Goal: Task Accomplishment & Management: Manage account settings

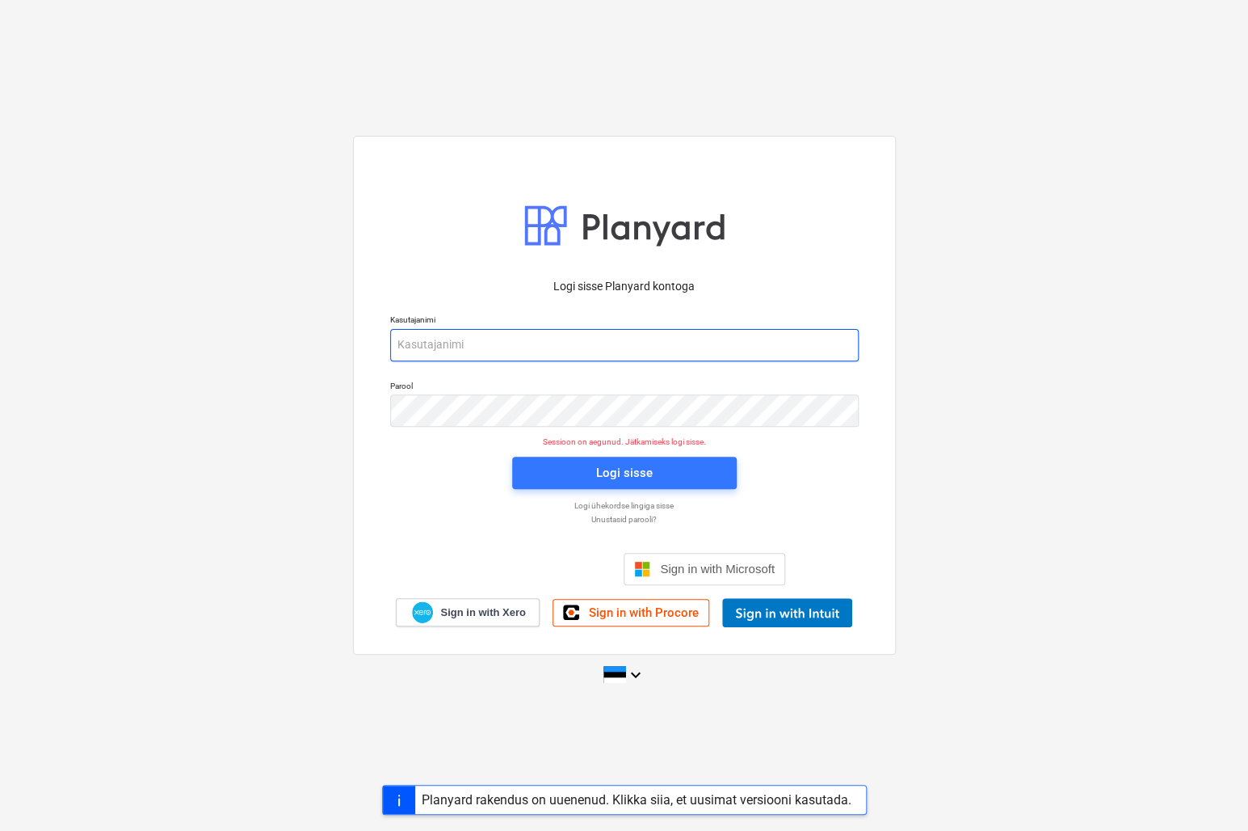
click at [498, 342] on input "email" at bounding box center [624, 345] width 469 height 32
type input "[EMAIL_ADDRESS][DOMAIN_NAME]"
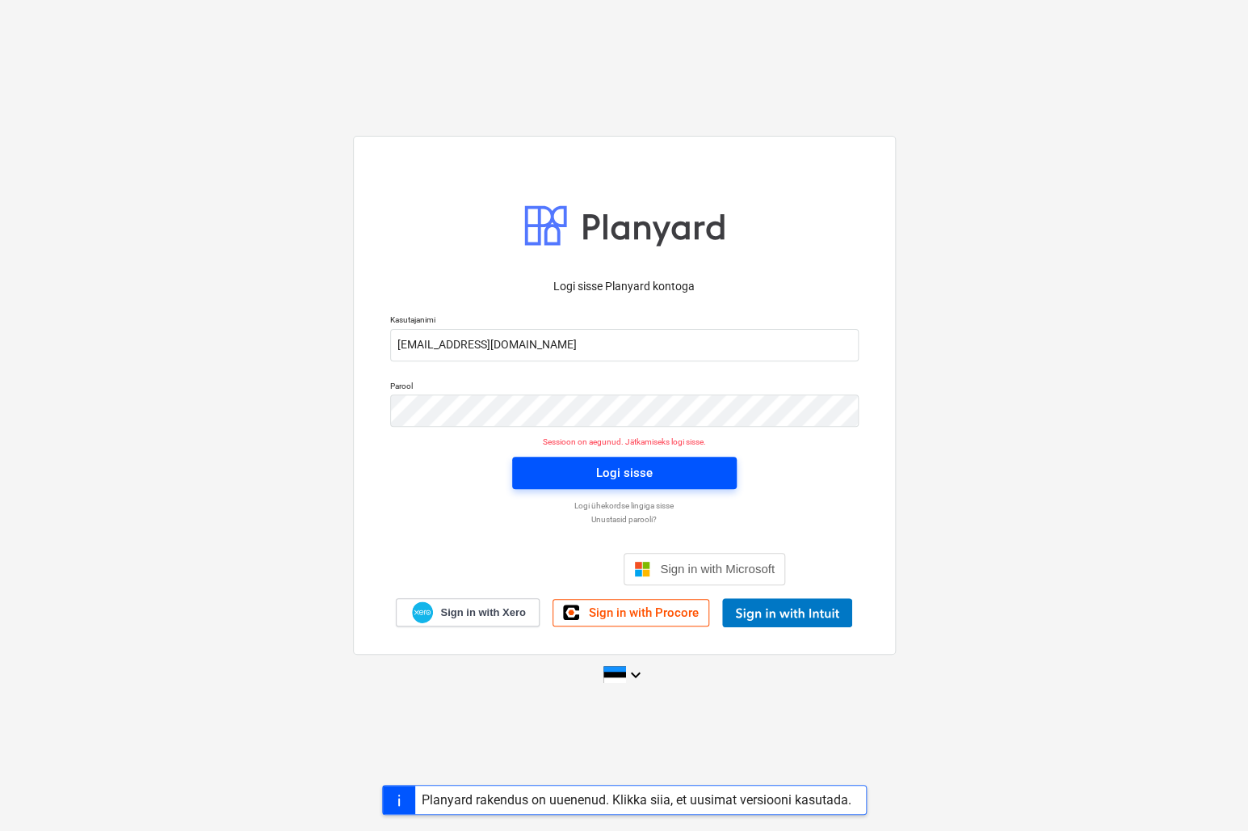
click at [610, 462] on div "Logi sisse" at bounding box center [624, 472] width 57 height 21
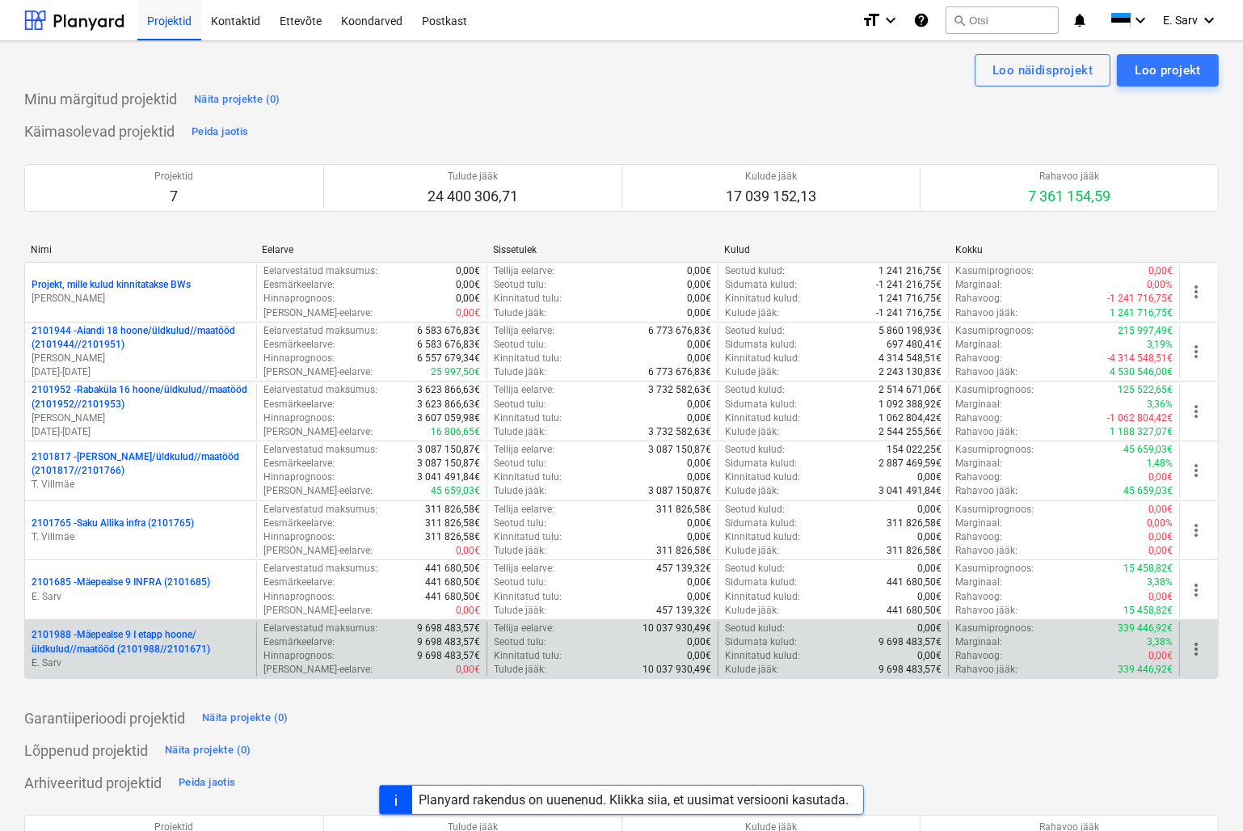
click at [100, 653] on p "2101988 - Mäepealse 9 I etapp hoone/üldkulud//maatööd (2101988//2101671)" at bounding box center [141, 641] width 218 height 27
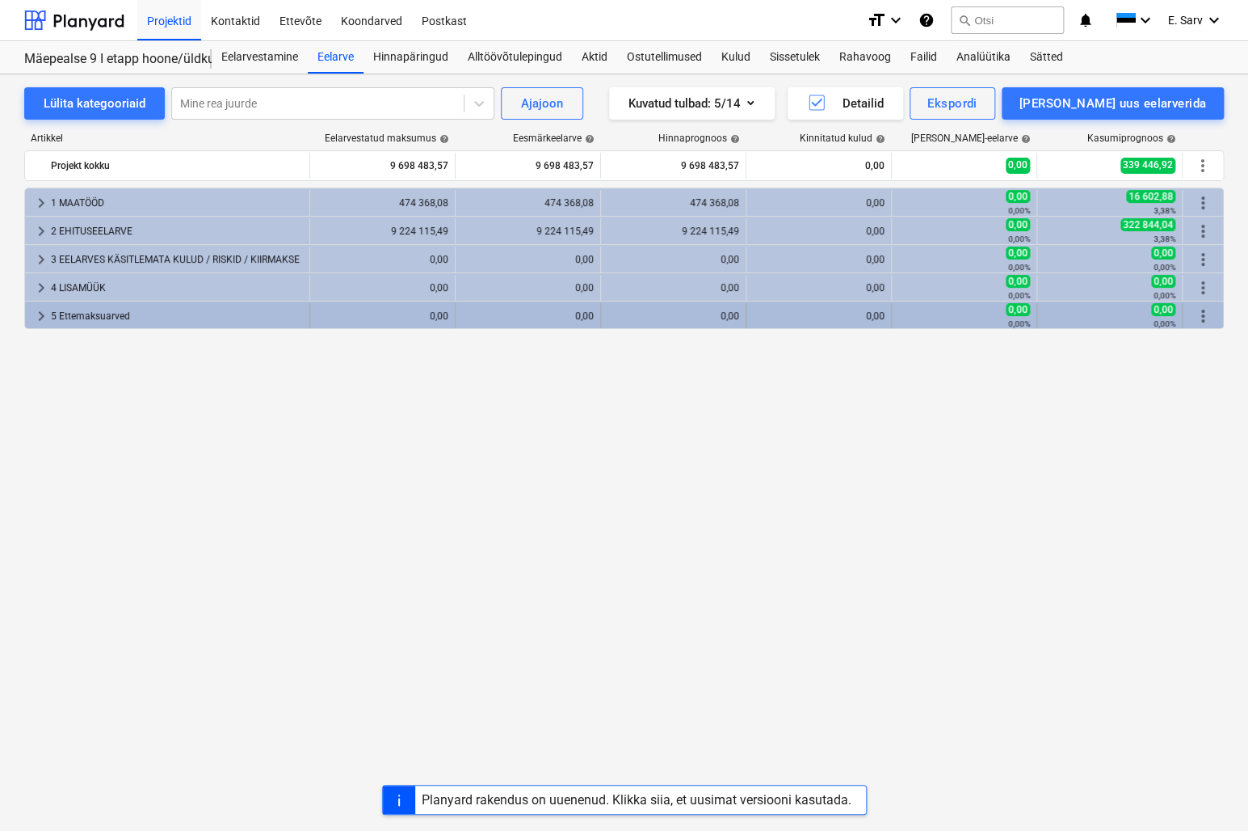
click at [1205, 311] on span "more_vert" at bounding box center [1202, 315] width 19 height 19
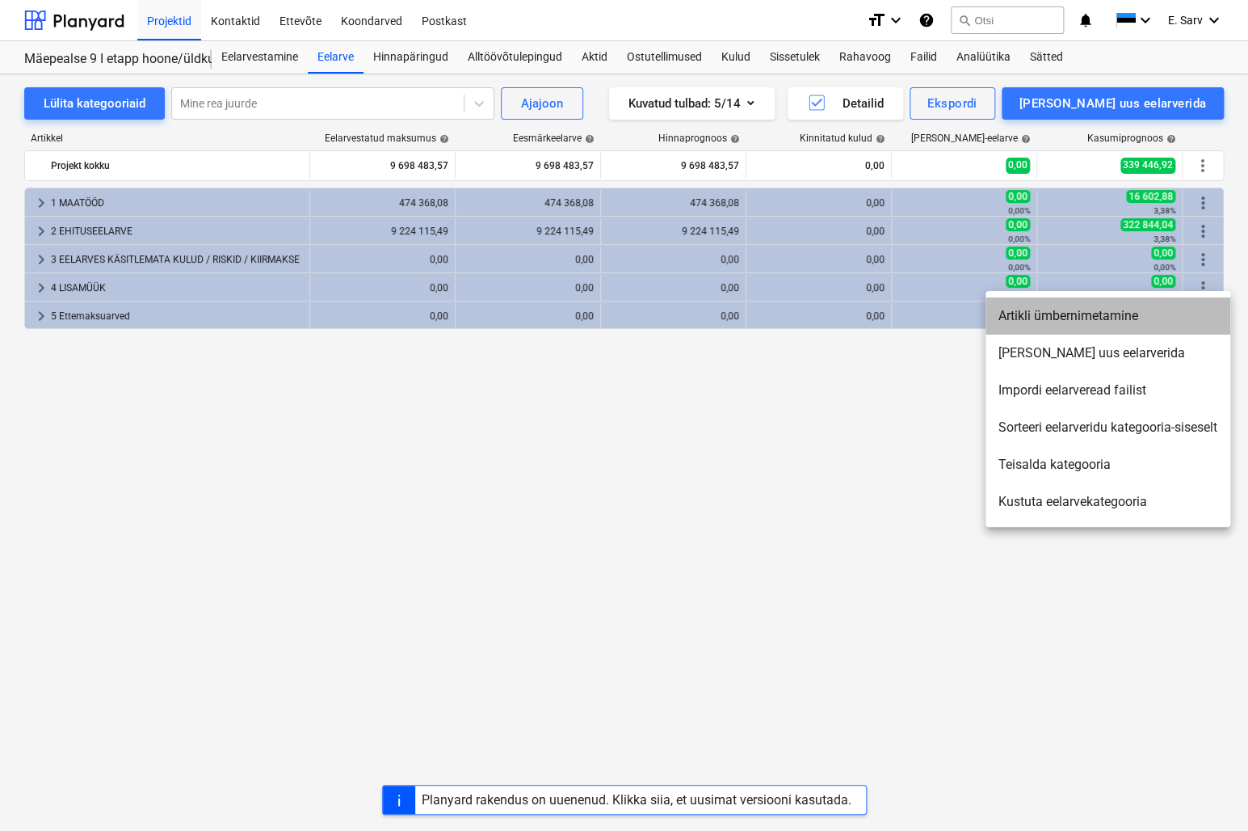
click at [1092, 322] on li "Artikli ümbernimetamine" at bounding box center [1108, 315] width 245 height 37
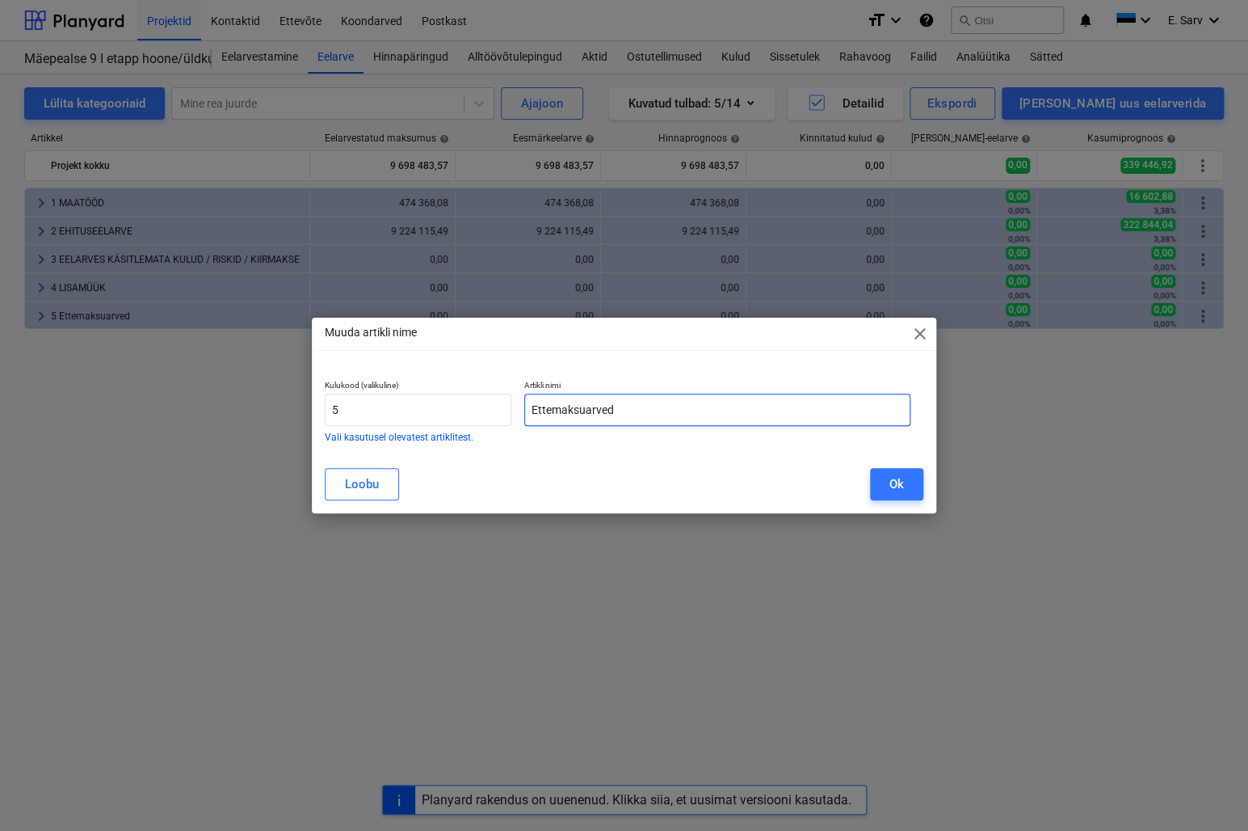
click at [692, 406] on input "Ettemaksuarved" at bounding box center [717, 410] width 386 height 32
drag, startPoint x: 615, startPoint y: 409, endPoint x: 500, endPoint y: 409, distance: 114.7
click at [500, 409] on div "Kulukood (valikuline) 5 Vali kasutusel olevatest artiklitest. Artikli nimi Ette…" at bounding box center [617, 410] width 599 height 75
type input "ETTEMAKSUARVED"
click at [899, 486] on div "Ok" at bounding box center [897, 484] width 15 height 21
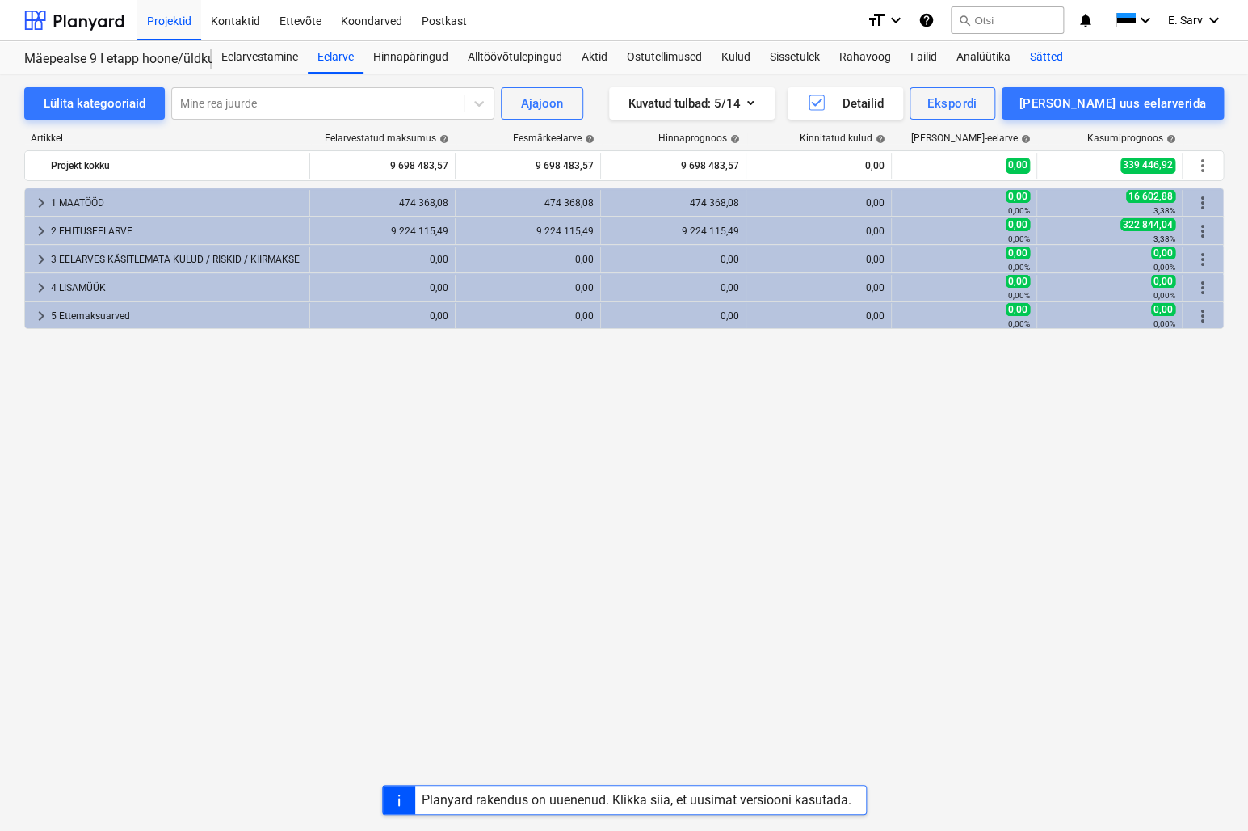
click at [1042, 57] on div "Sätted" at bounding box center [1047, 57] width 53 height 32
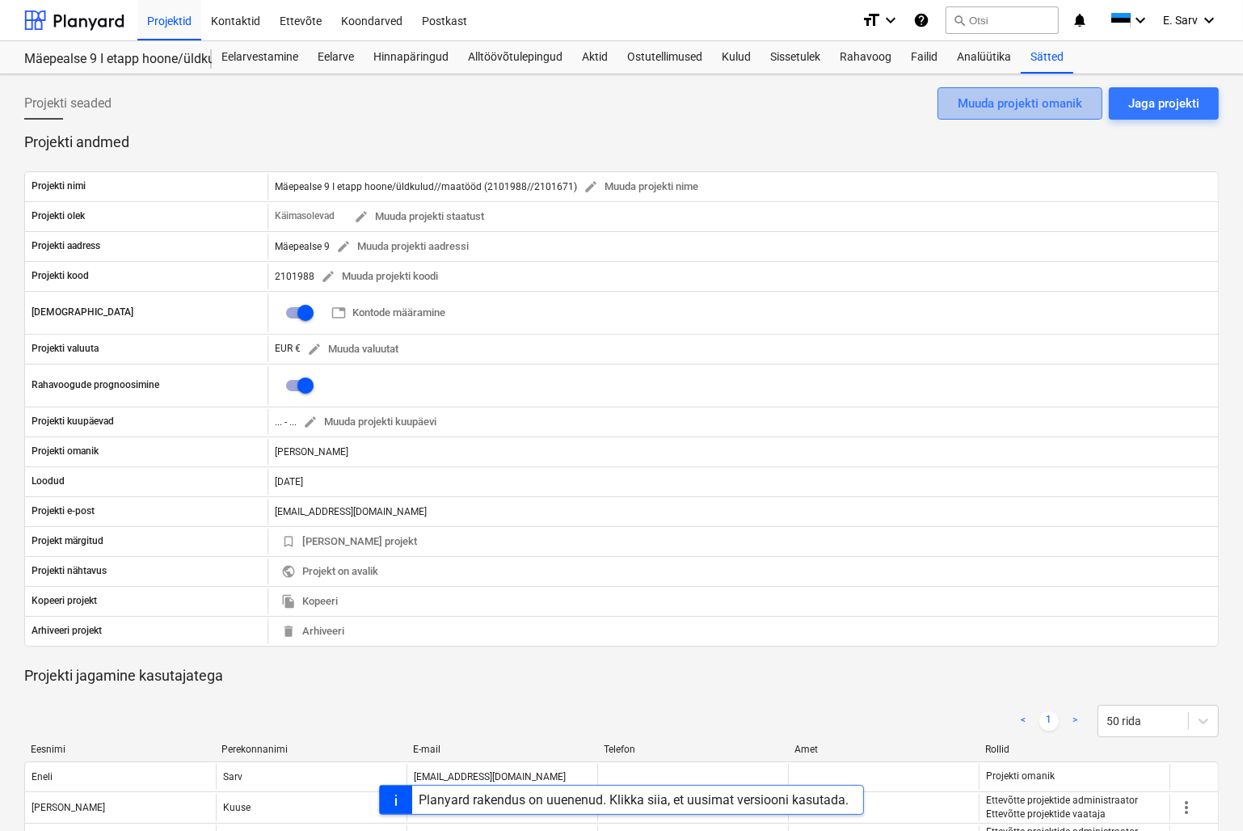
click at [1033, 103] on div "Muuda projekti omanik" at bounding box center [1020, 103] width 124 height 21
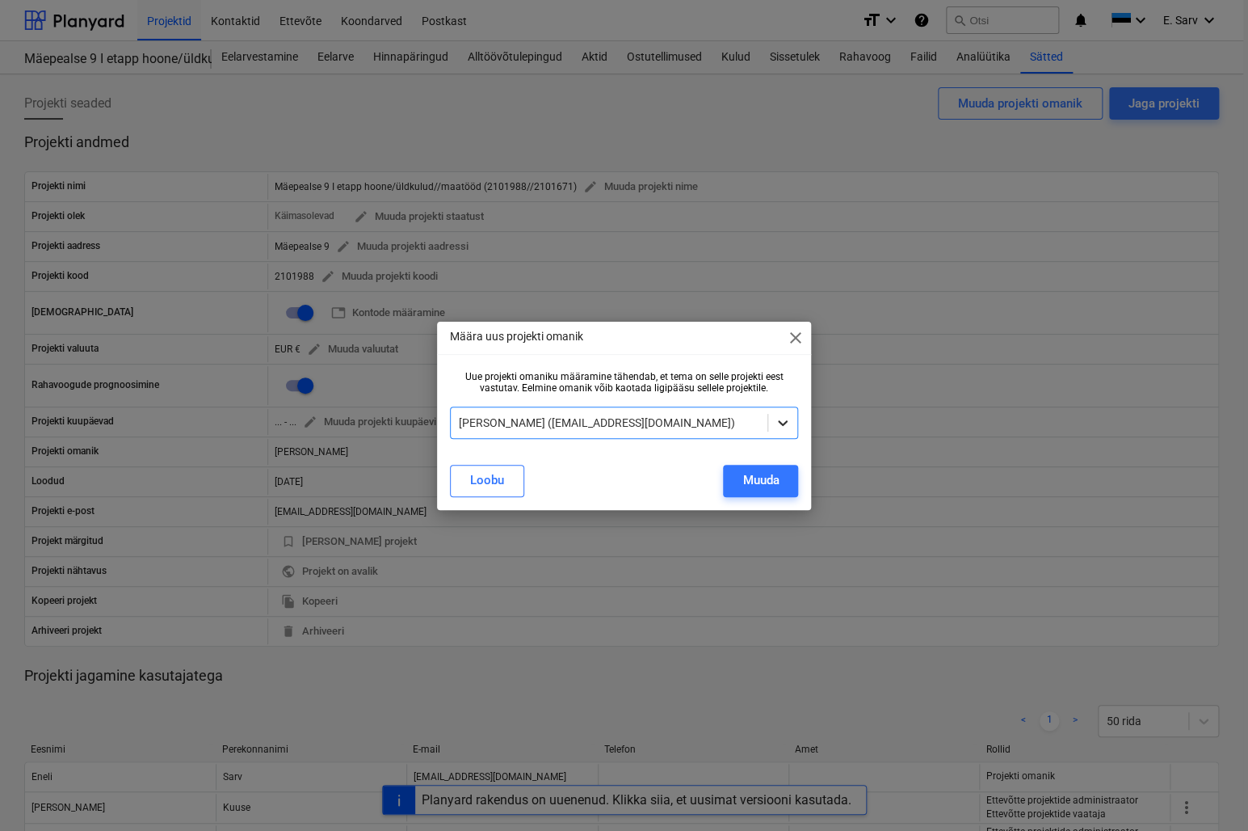
click at [781, 423] on icon at bounding box center [783, 423] width 10 height 6
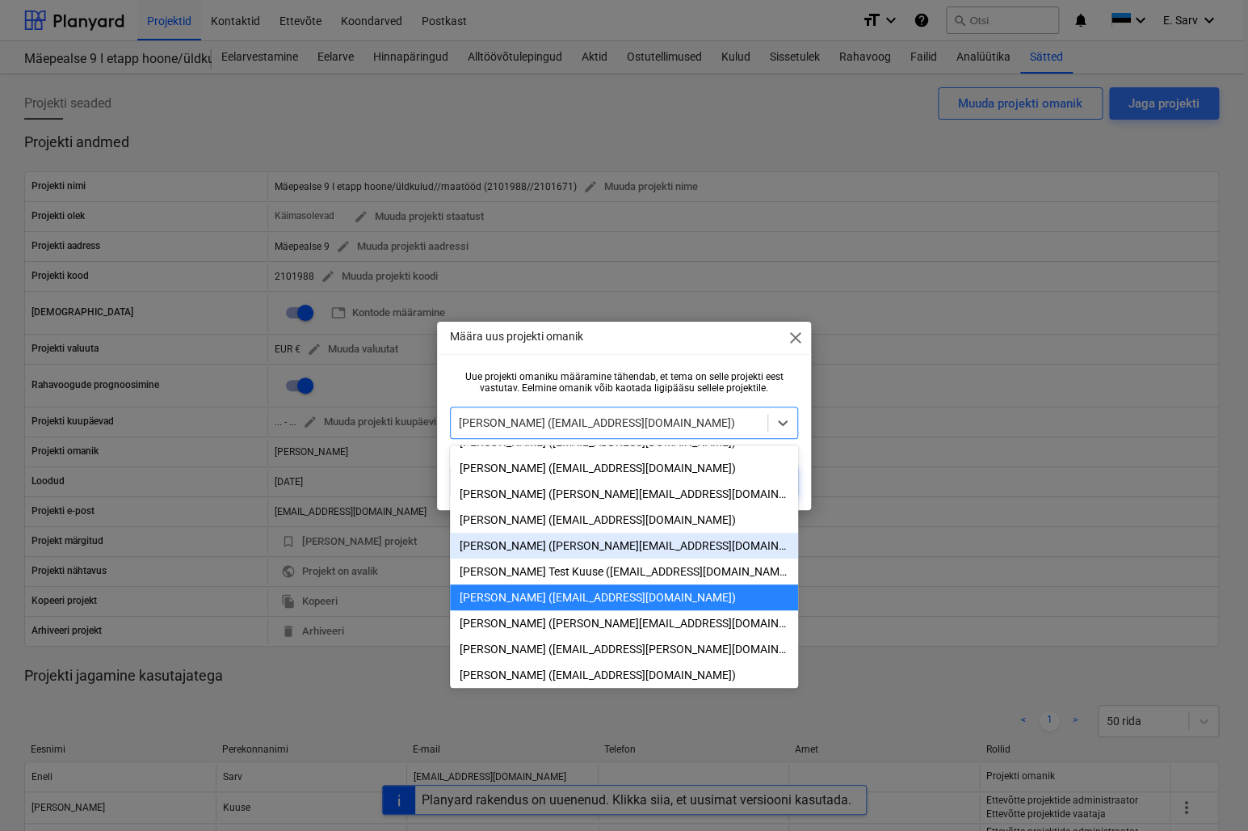
scroll to position [146, 0]
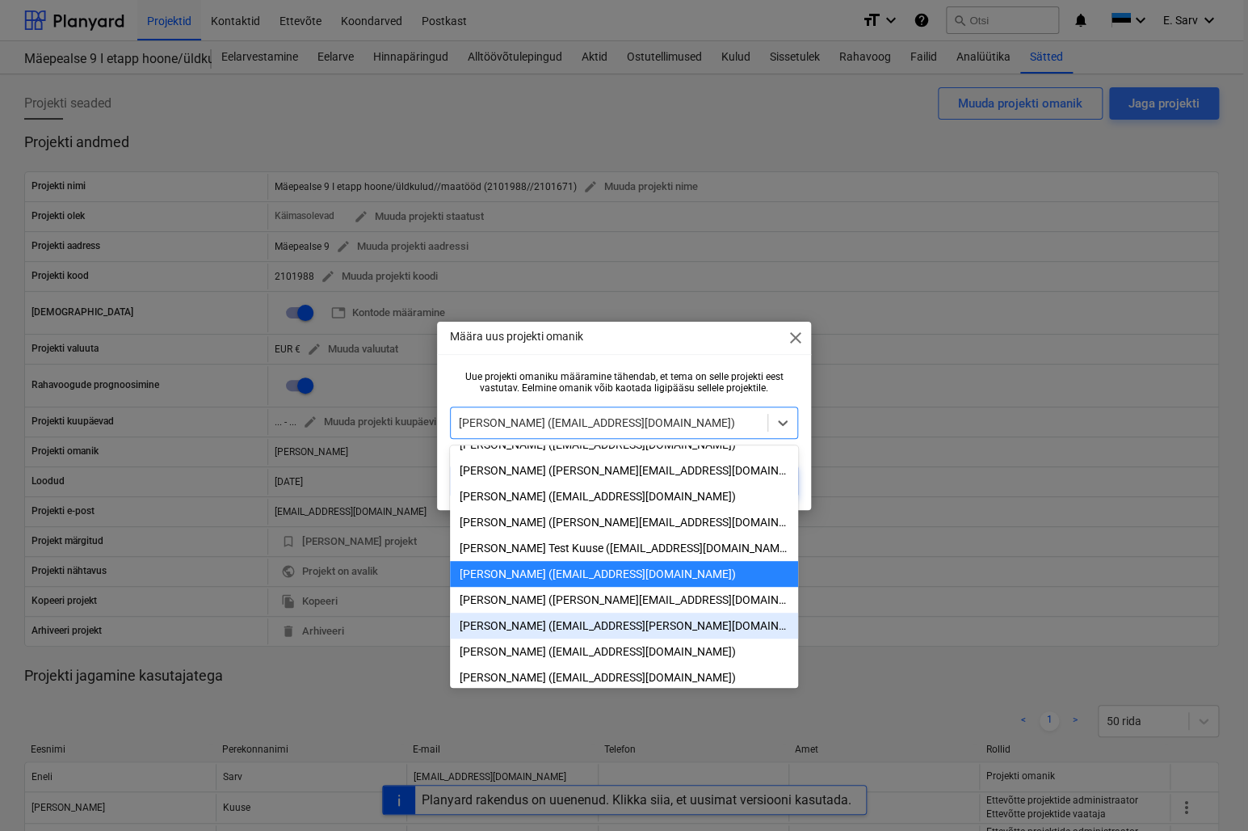
click at [569, 638] on div "[PERSON_NAME] ([EMAIL_ADDRESS][PERSON_NAME][DOMAIN_NAME])" at bounding box center [624, 625] width 348 height 26
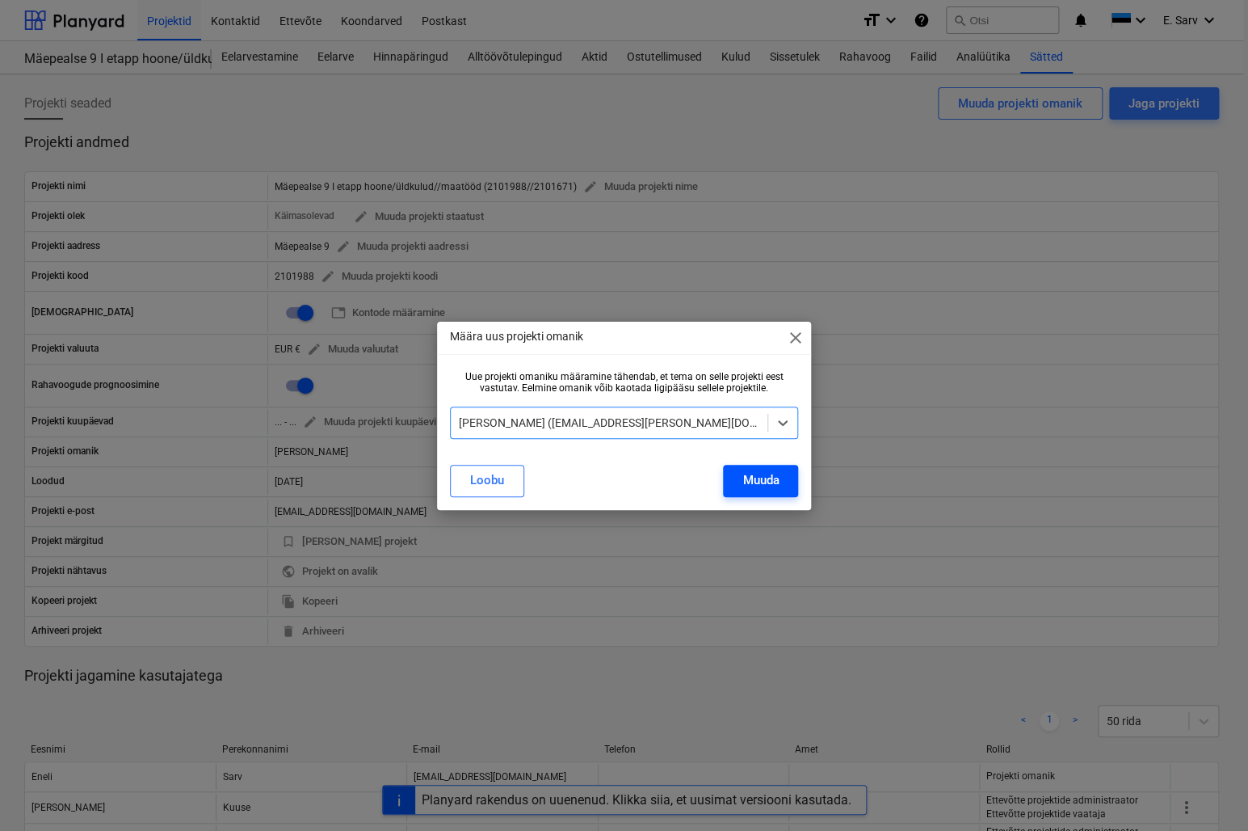
click at [760, 480] on div "Muuda" at bounding box center [761, 479] width 36 height 21
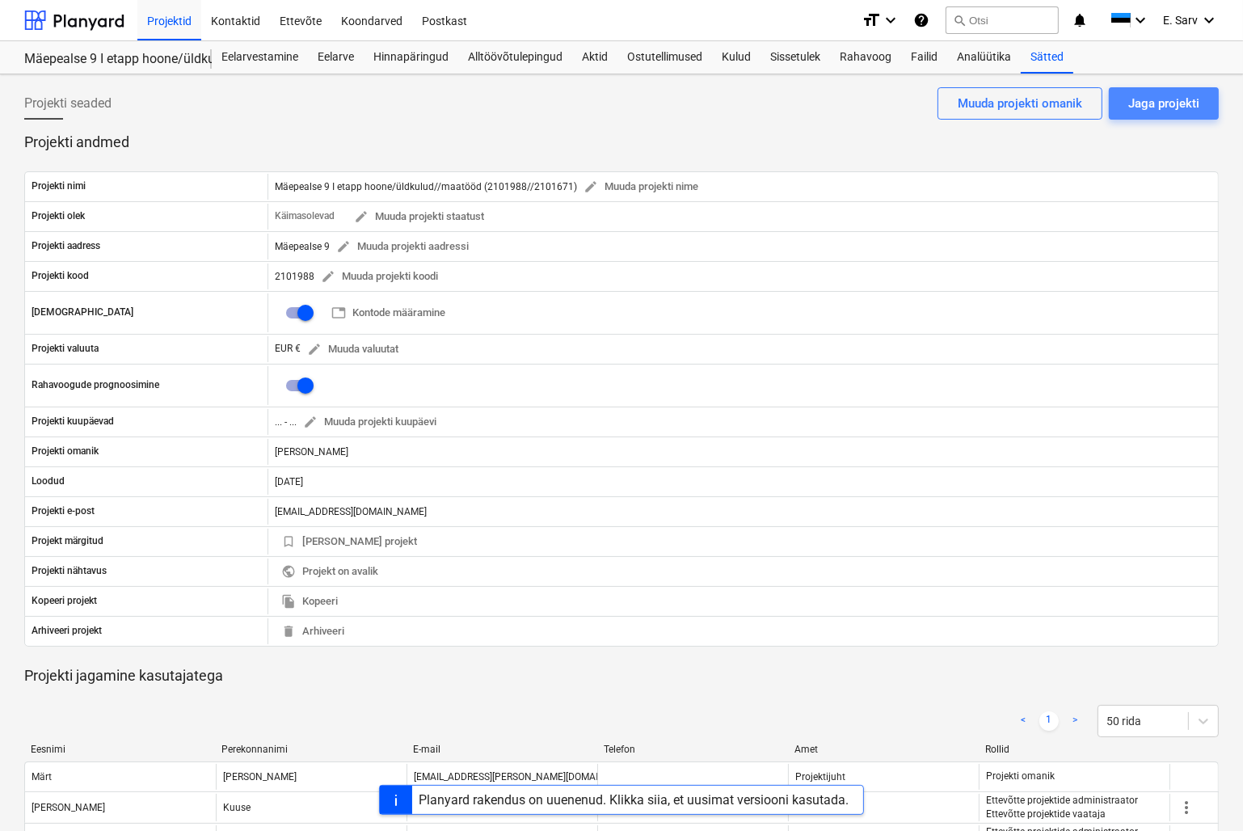
click at [1157, 102] on div "Jaga projekti" at bounding box center [1163, 103] width 71 height 21
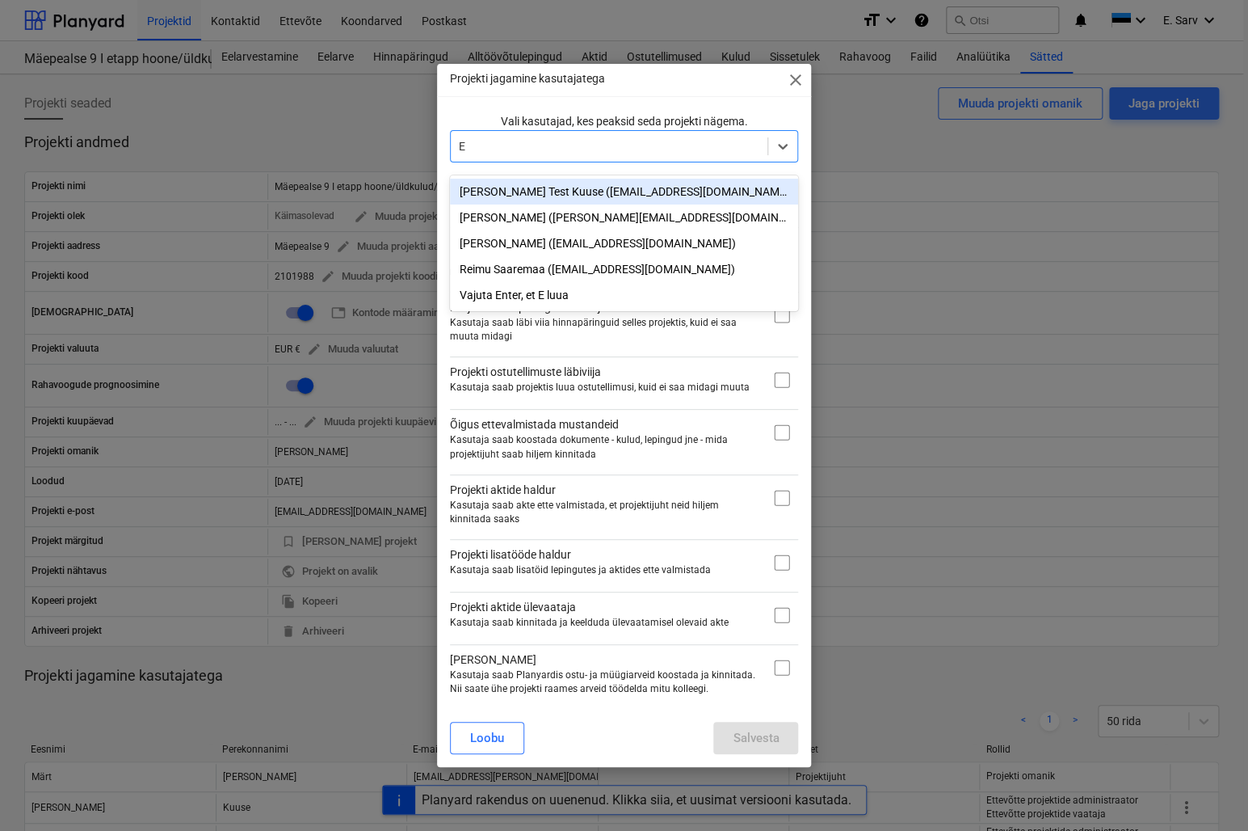
type input "EN"
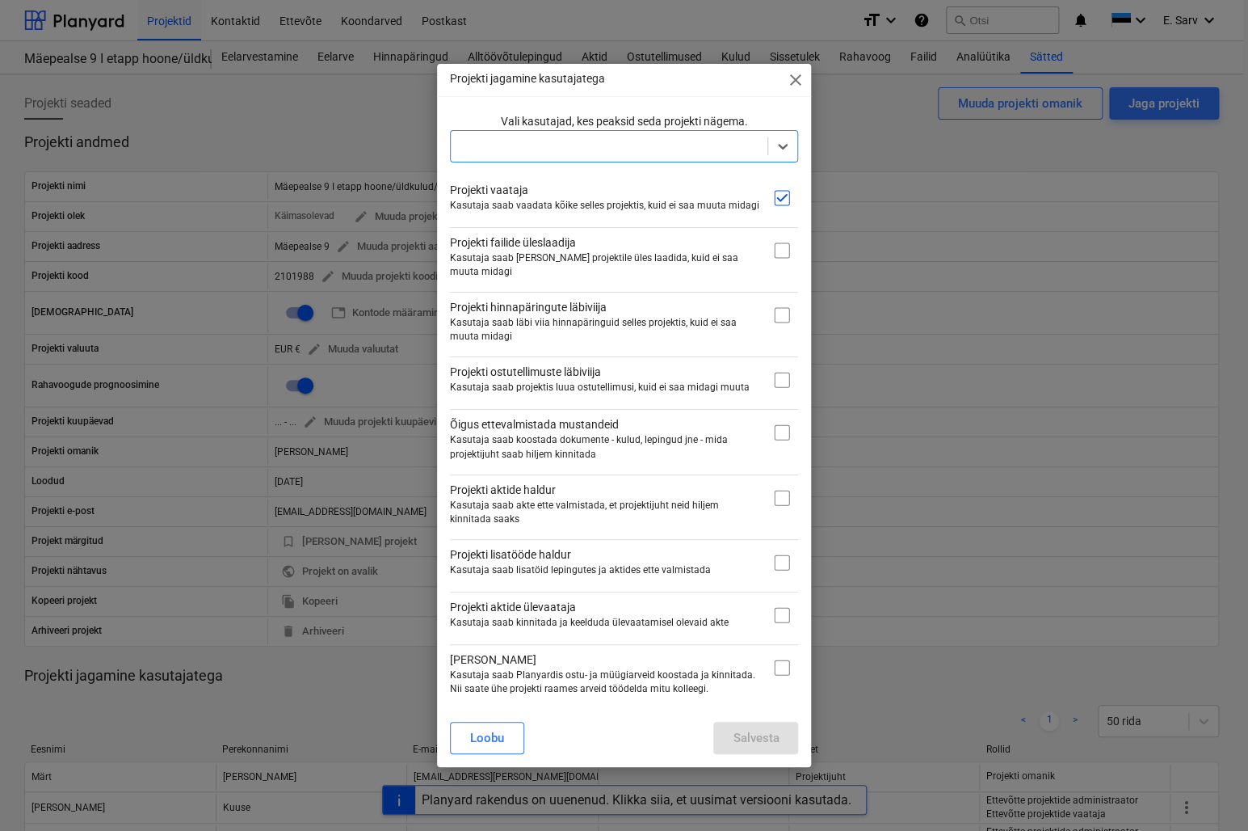
click at [791, 81] on span "close" at bounding box center [794, 79] width 19 height 19
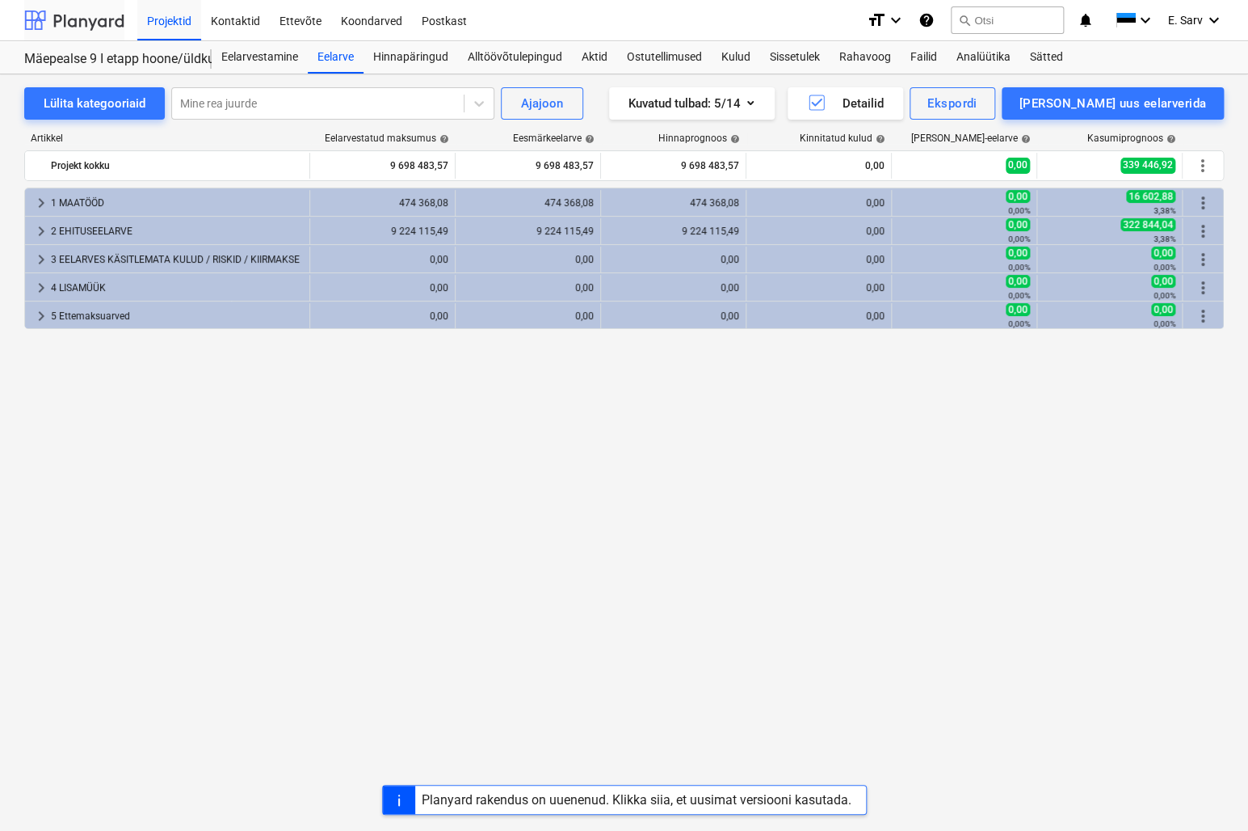
click at [88, 22] on div at bounding box center [74, 20] width 100 height 40
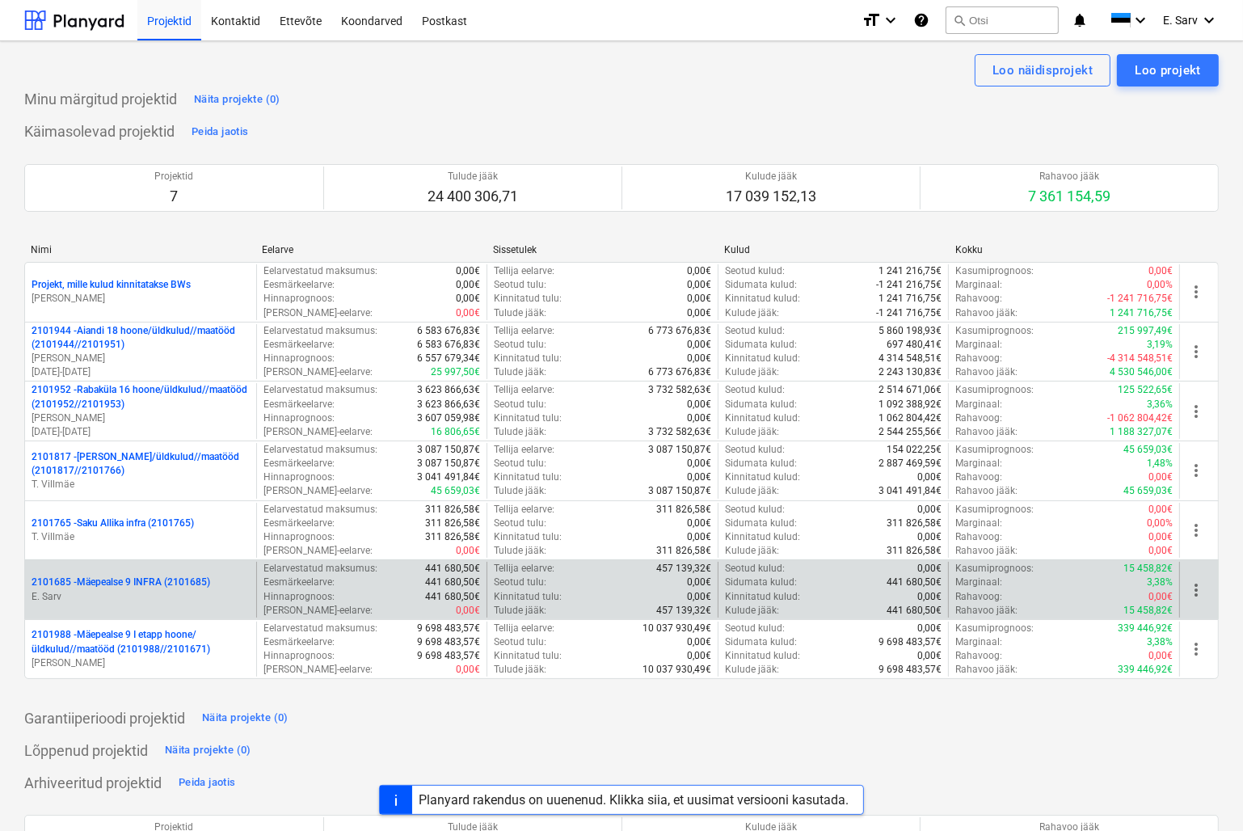
click at [122, 587] on p "2101685 - Mäepealse 9 INFRA (2101685)" at bounding box center [121, 582] width 179 height 14
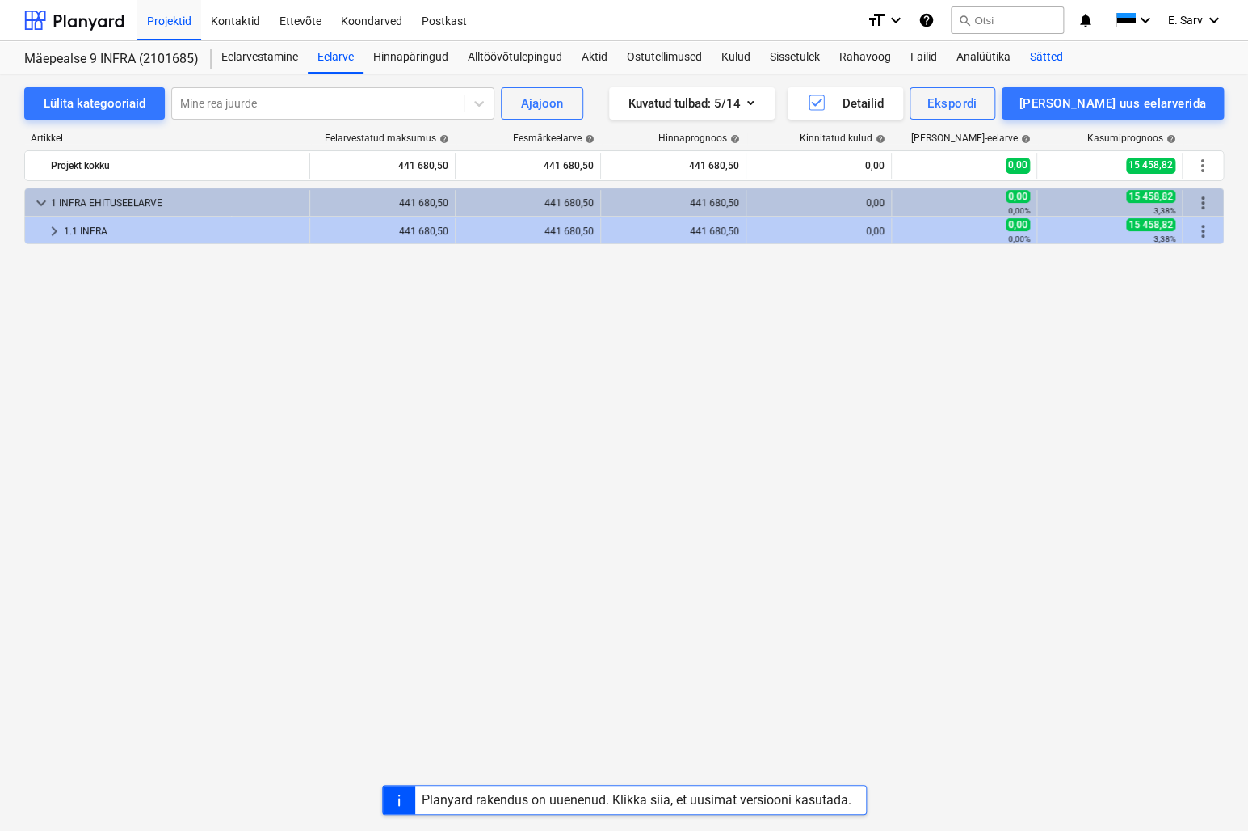
click at [1050, 56] on div "Sätted" at bounding box center [1047, 57] width 53 height 32
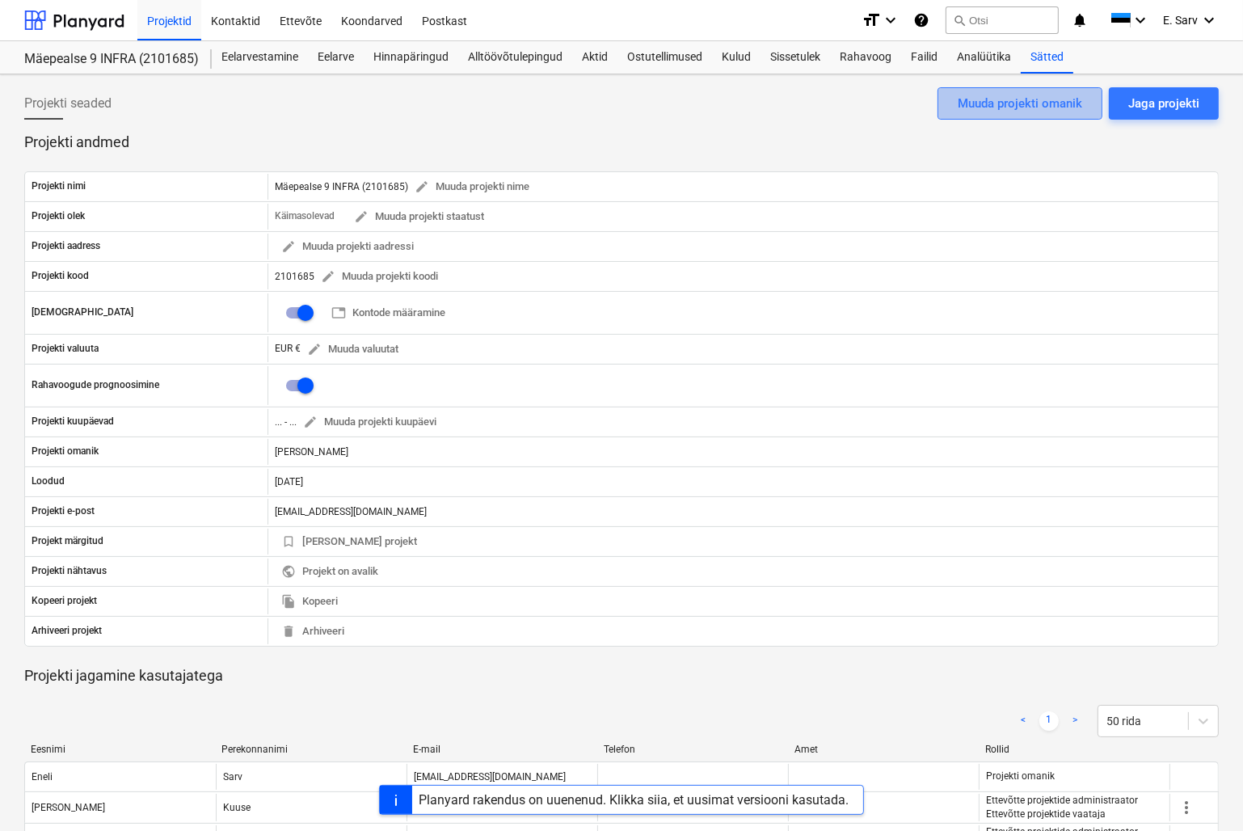
click at [1006, 107] on div "Muuda projekti omanik" at bounding box center [1020, 103] width 124 height 21
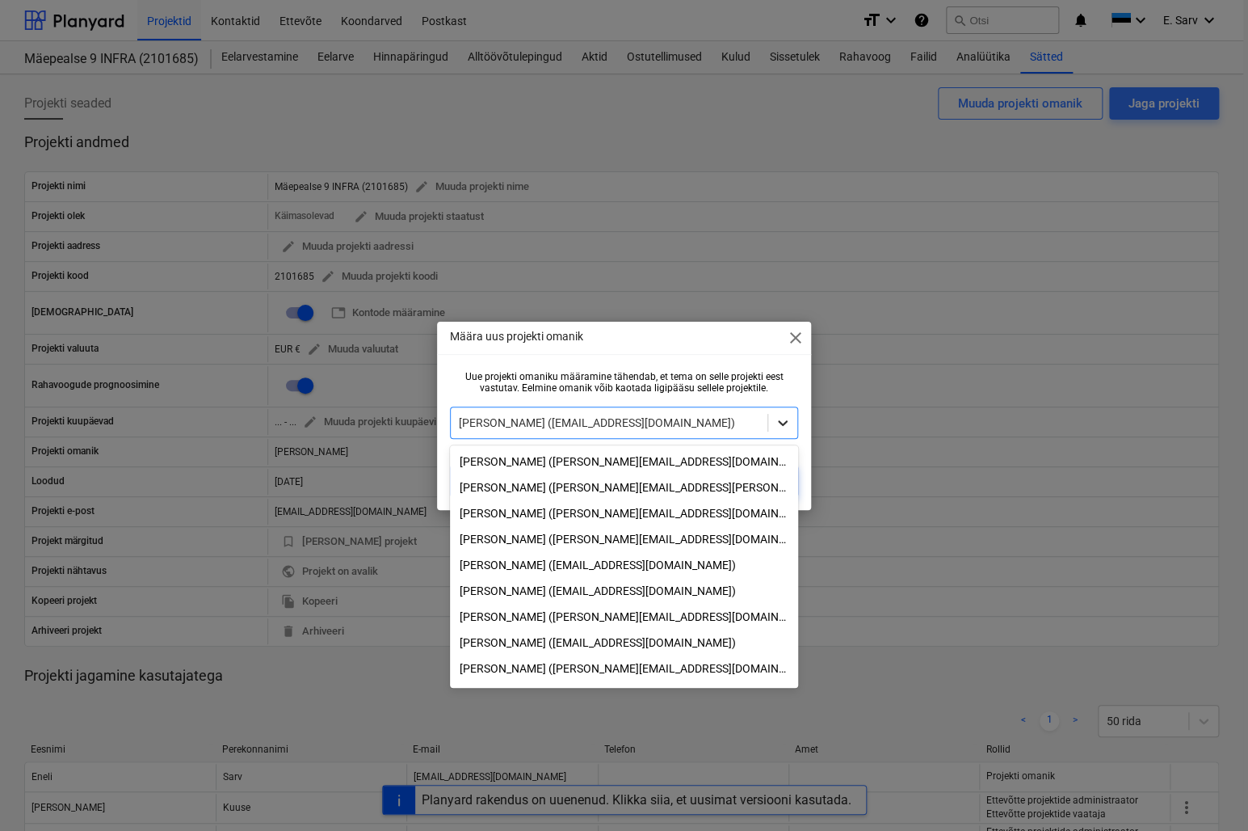
click at [785, 420] on icon at bounding box center [783, 423] width 16 height 16
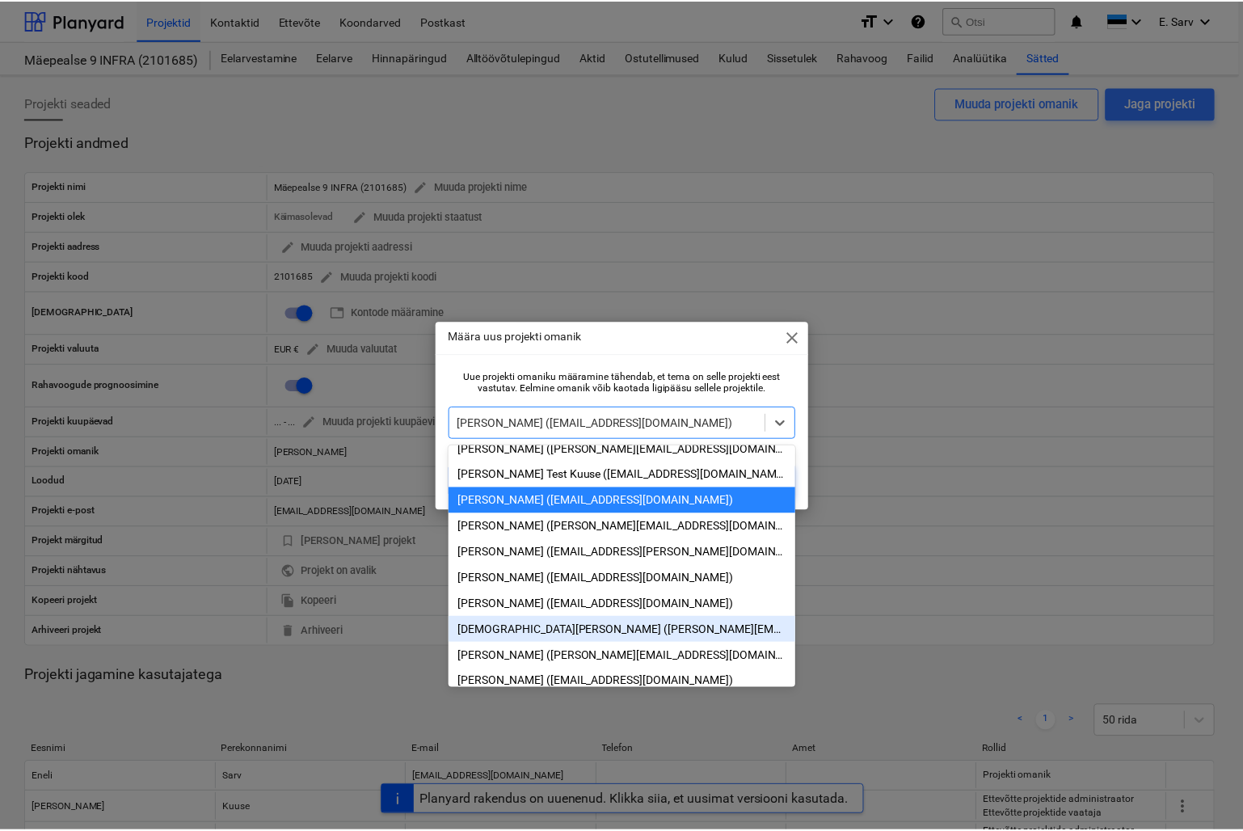
scroll to position [275, 0]
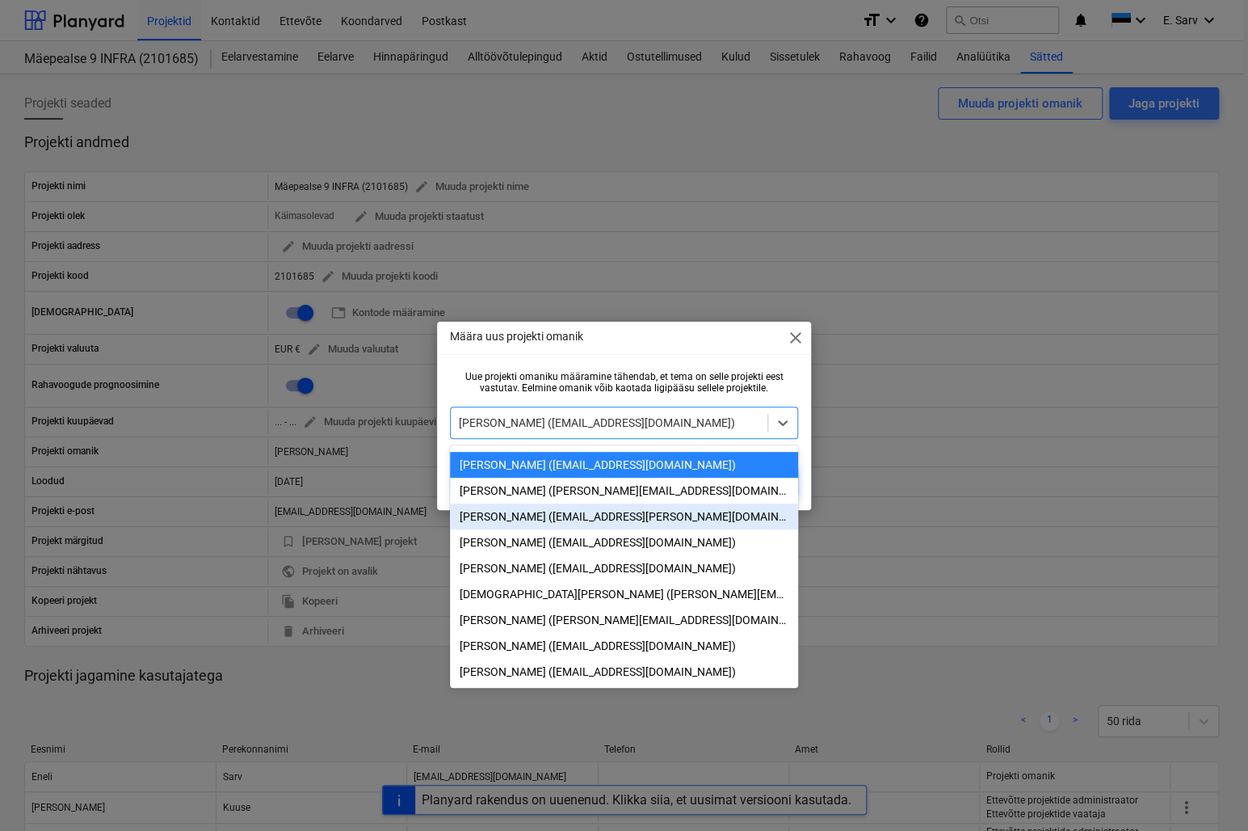
click at [617, 511] on div "[PERSON_NAME] ([EMAIL_ADDRESS][PERSON_NAME][DOMAIN_NAME])" at bounding box center [624, 516] width 348 height 26
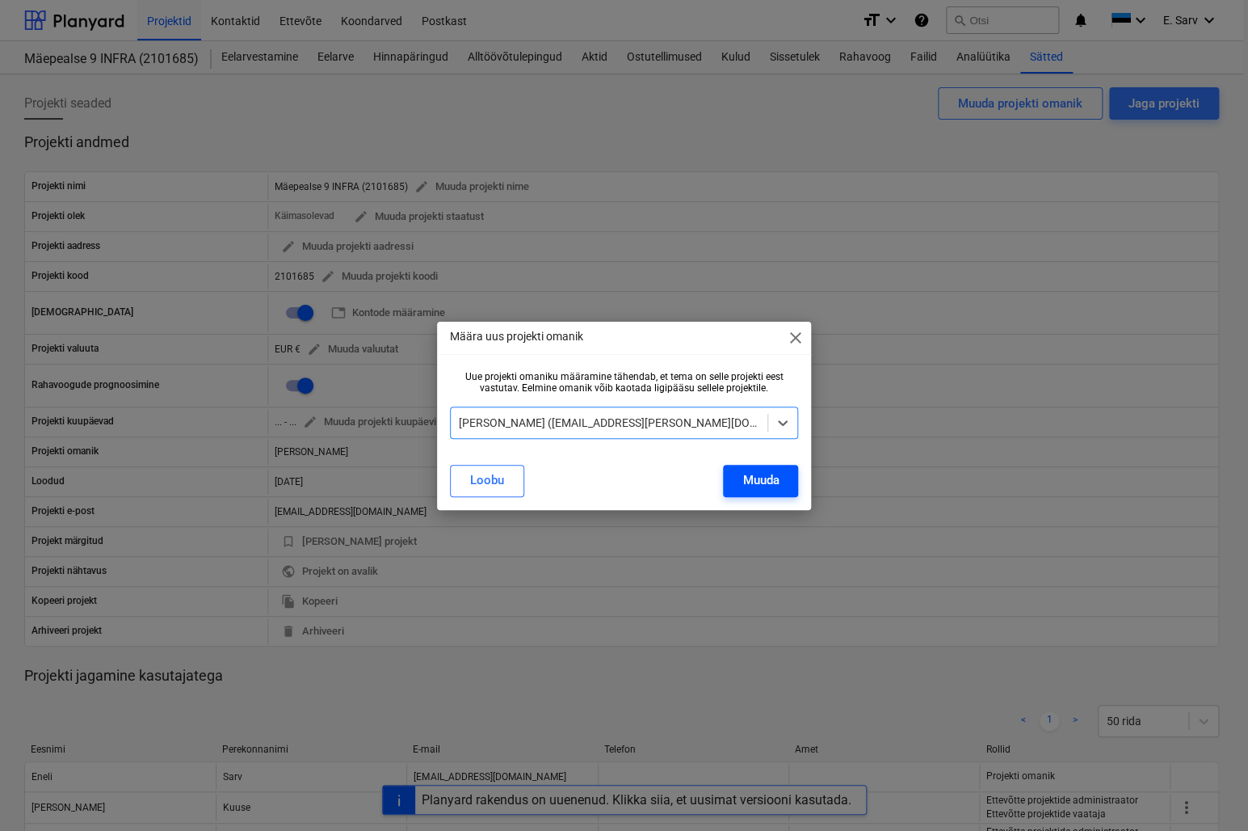
click at [756, 481] on div "Muuda" at bounding box center [761, 479] width 36 height 21
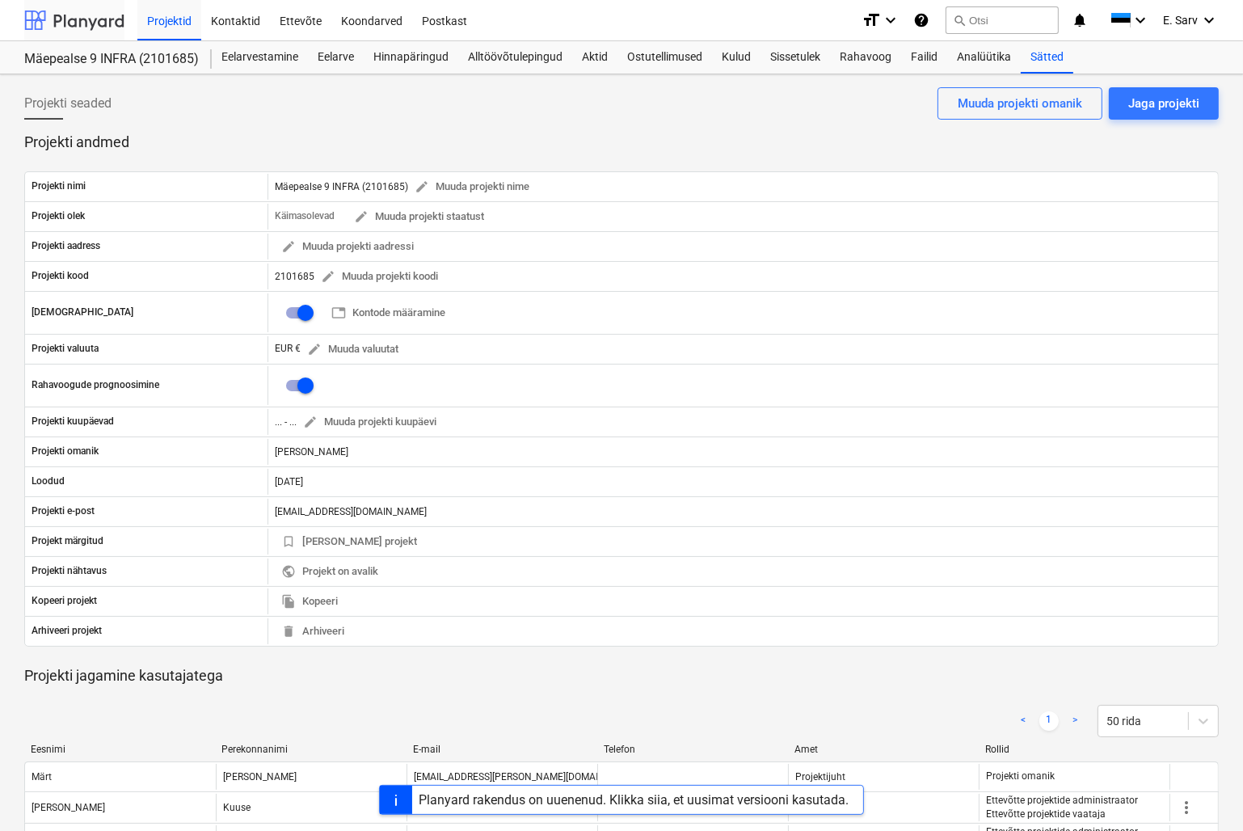
click at [73, 23] on div at bounding box center [74, 20] width 100 height 40
